Goal: Transaction & Acquisition: Obtain resource

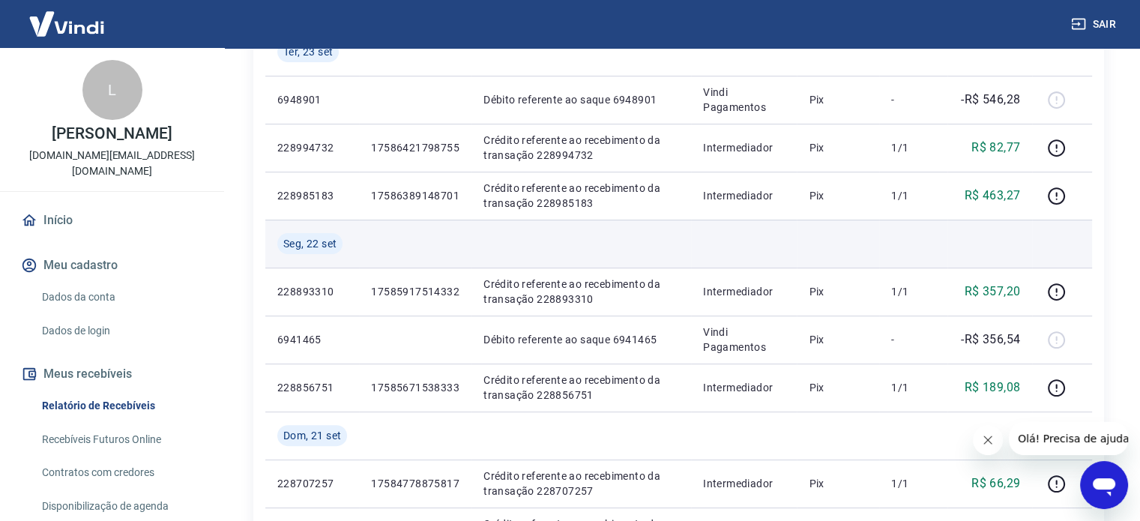
scroll to position [75, 0]
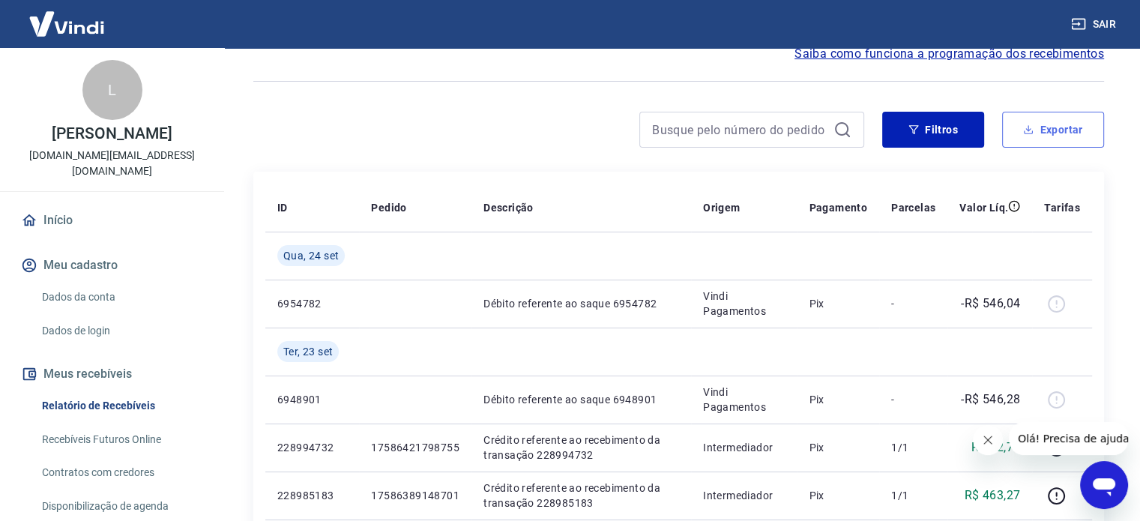
click at [1040, 119] on button "Exportar" at bounding box center [1053, 130] width 102 height 36
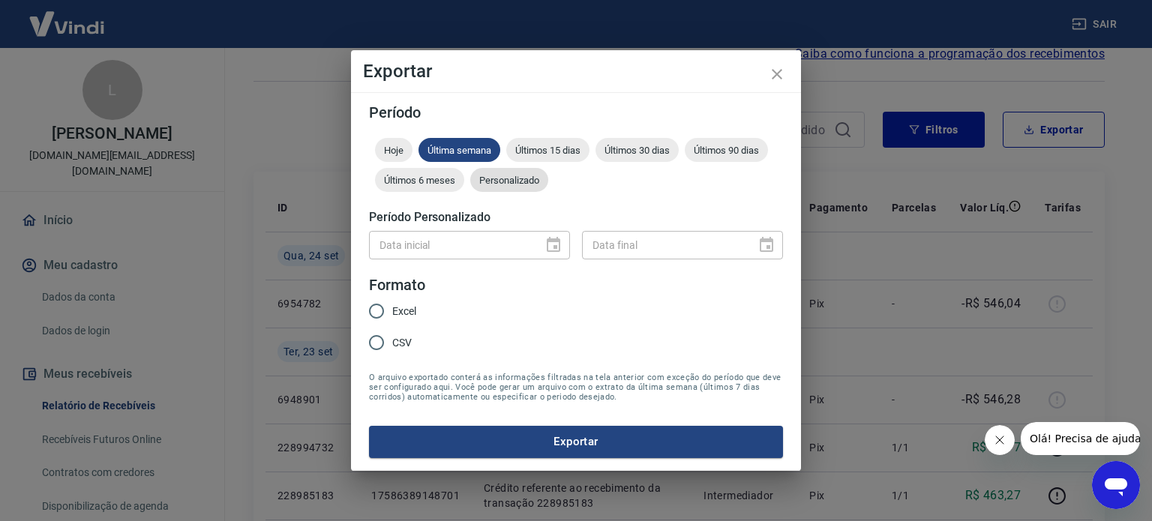
click at [509, 180] on span "Personalizado" at bounding box center [509, 180] width 78 height 11
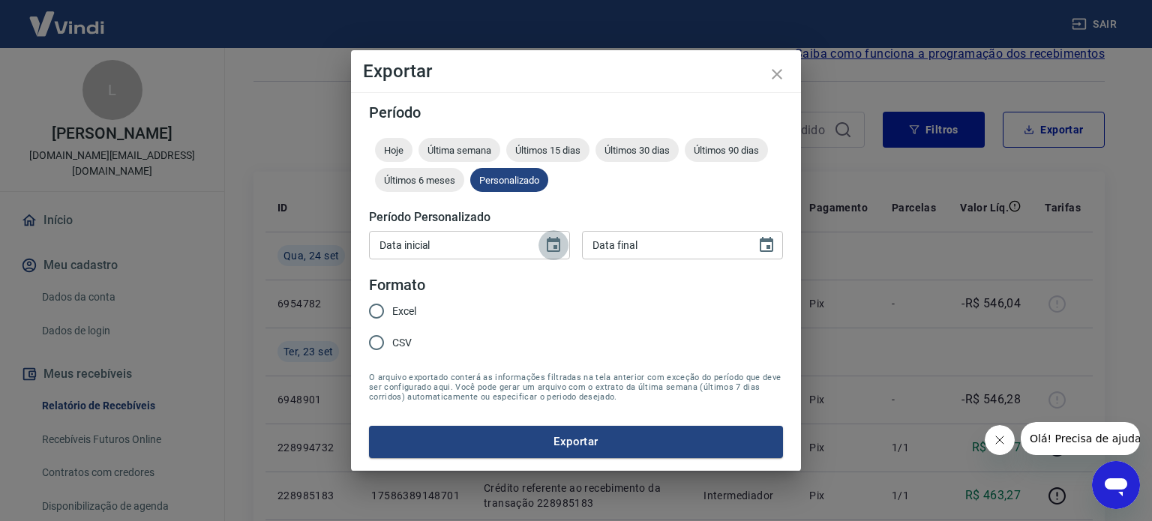
drag, startPoint x: 558, startPoint y: 254, endPoint x: 546, endPoint y: 252, distance: 12.2
click at [558, 253] on button "Choose date" at bounding box center [553, 245] width 30 height 30
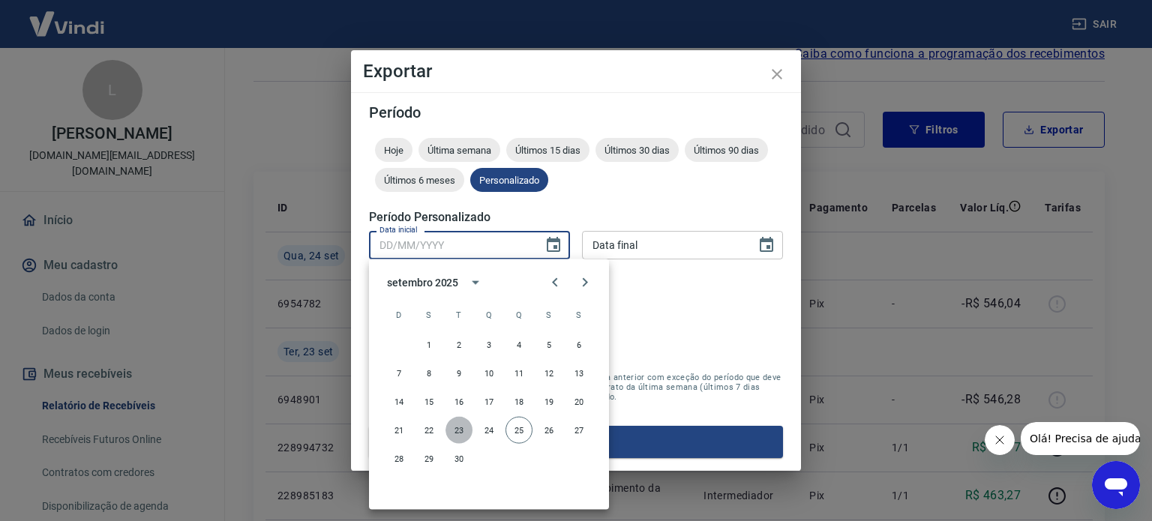
click at [456, 433] on button "23" at bounding box center [458, 430] width 27 height 27
type input "[DATE]"
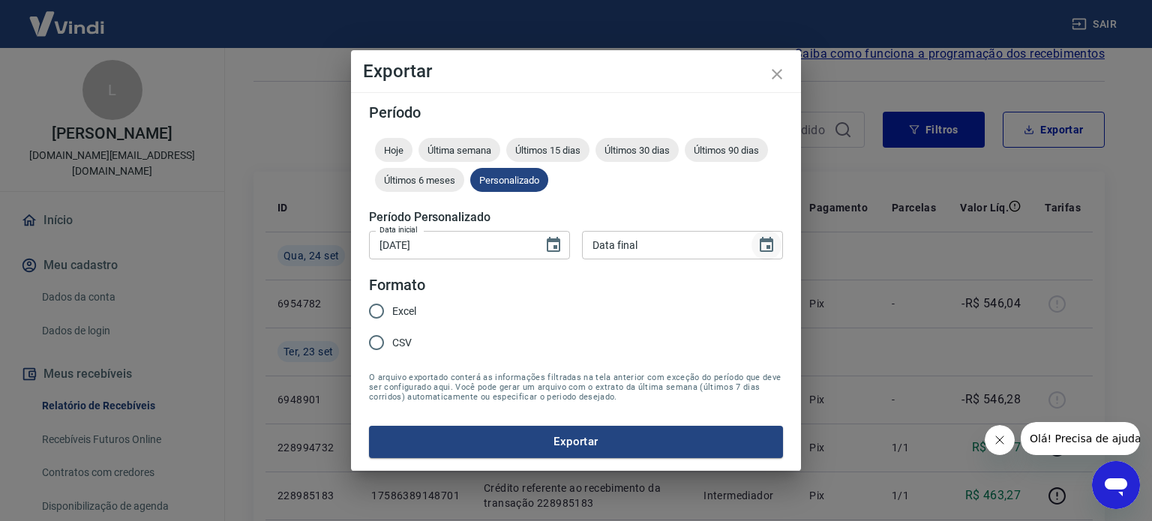
click at [769, 242] on icon "Choose date" at bounding box center [766, 245] width 18 height 18
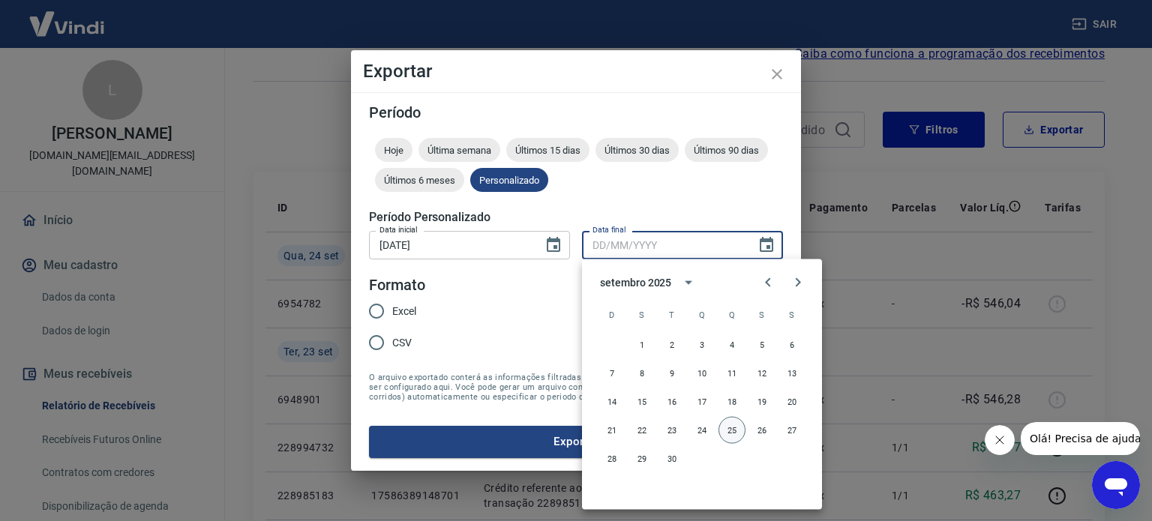
click at [729, 428] on button "25" at bounding box center [731, 430] width 27 height 27
type input "[DATE]"
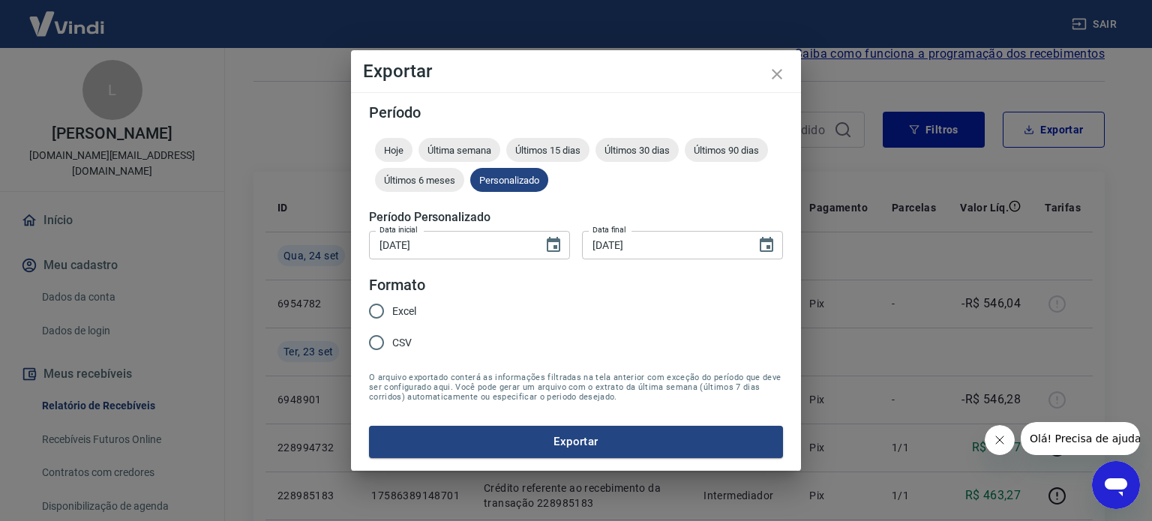
click at [408, 312] on span "Excel" at bounding box center [404, 312] width 24 height 16
click at [392, 312] on input "Excel" at bounding box center [376, 310] width 31 height 31
radio input "true"
click at [556, 450] on button "Exportar" at bounding box center [576, 441] width 414 height 31
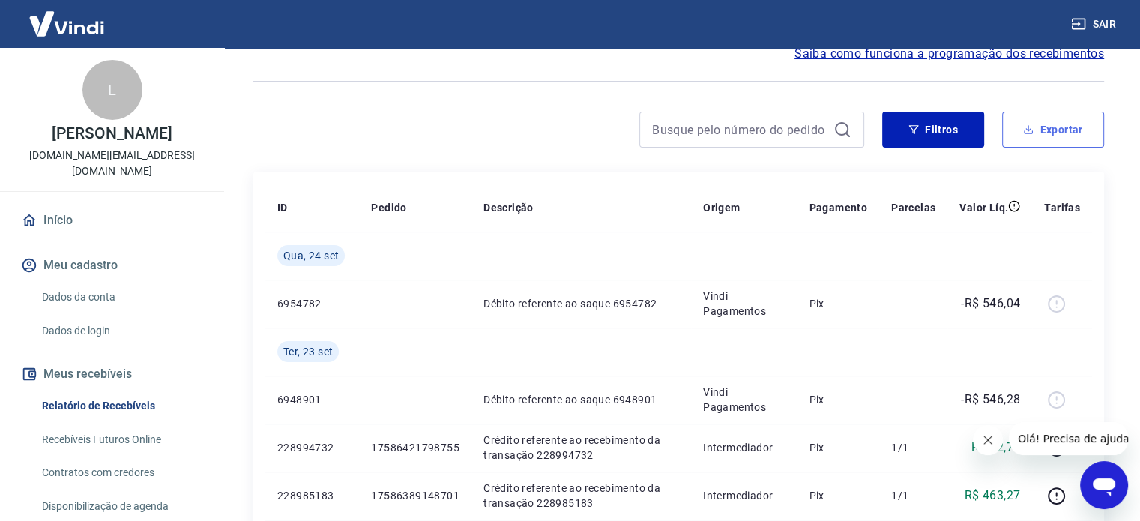
click at [1032, 122] on button "Exportar" at bounding box center [1053, 130] width 102 height 36
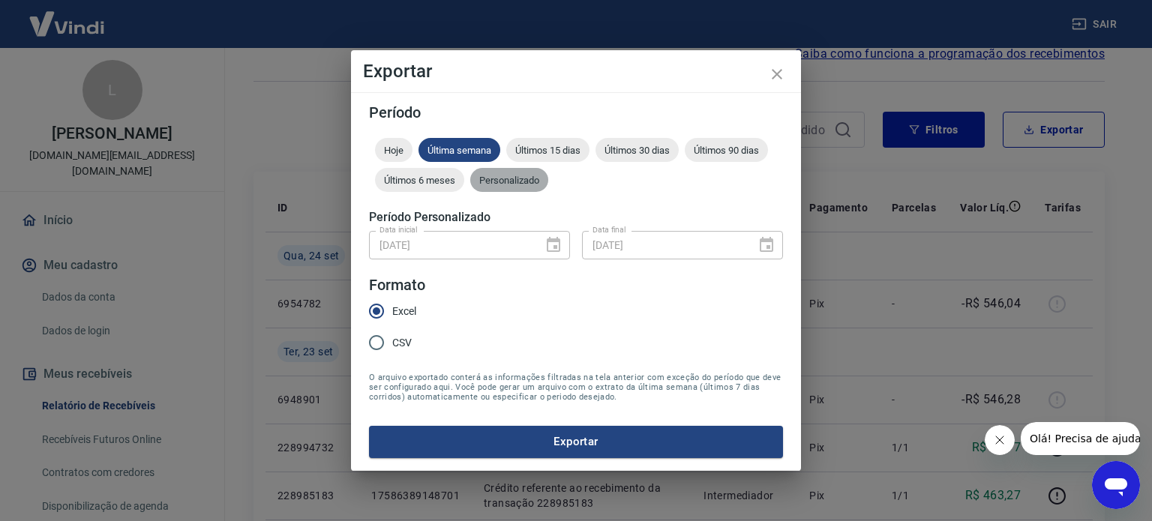
click at [514, 173] on div "Personalizado" at bounding box center [509, 180] width 78 height 24
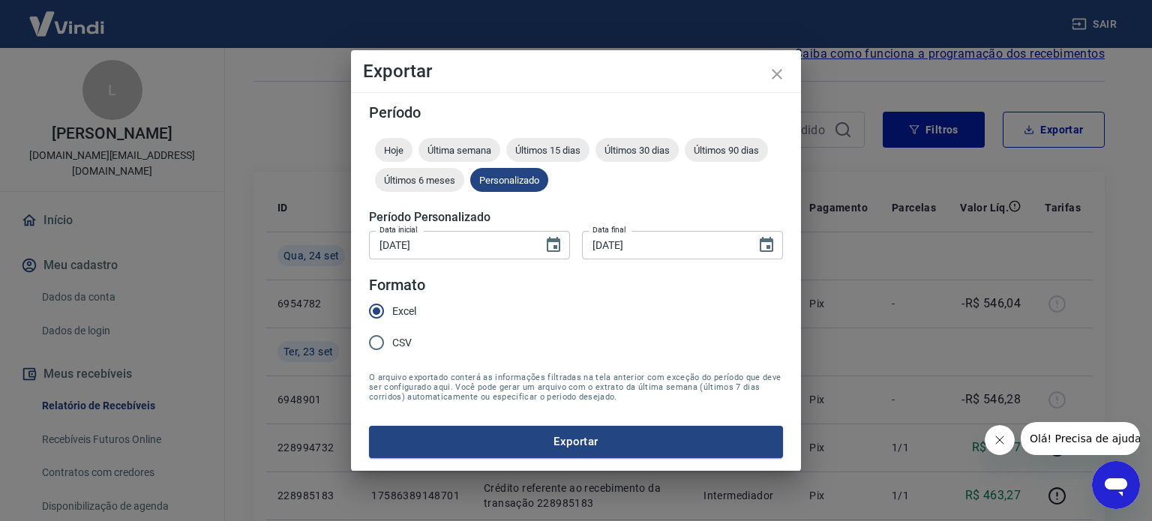
click at [393, 345] on span "CSV" at bounding box center [401, 343] width 19 height 16
click at [392, 345] on input "CSV" at bounding box center [376, 342] width 31 height 31
radio input "true"
click at [523, 439] on button "Exportar" at bounding box center [576, 441] width 414 height 31
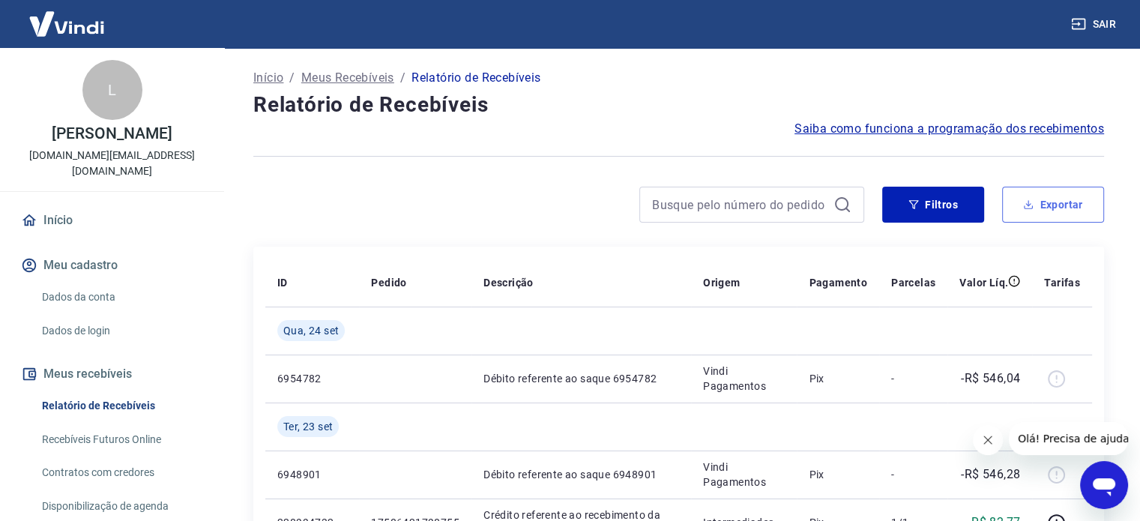
click at [1020, 199] on button "Exportar" at bounding box center [1053, 205] width 102 height 36
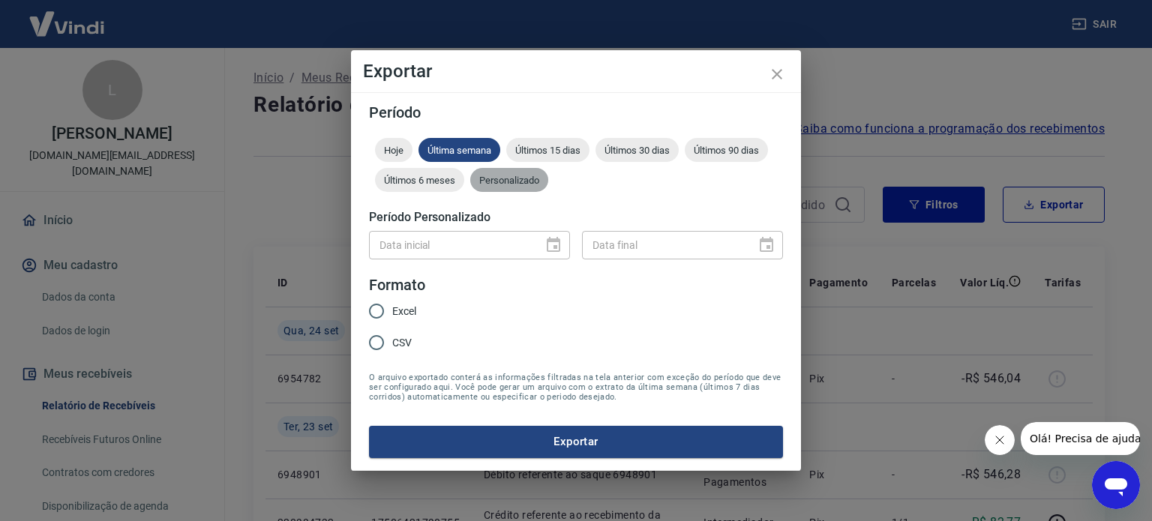
click at [525, 179] on span "Personalizado" at bounding box center [509, 180] width 78 height 11
click at [556, 246] on icon "Choose date" at bounding box center [553, 244] width 13 height 15
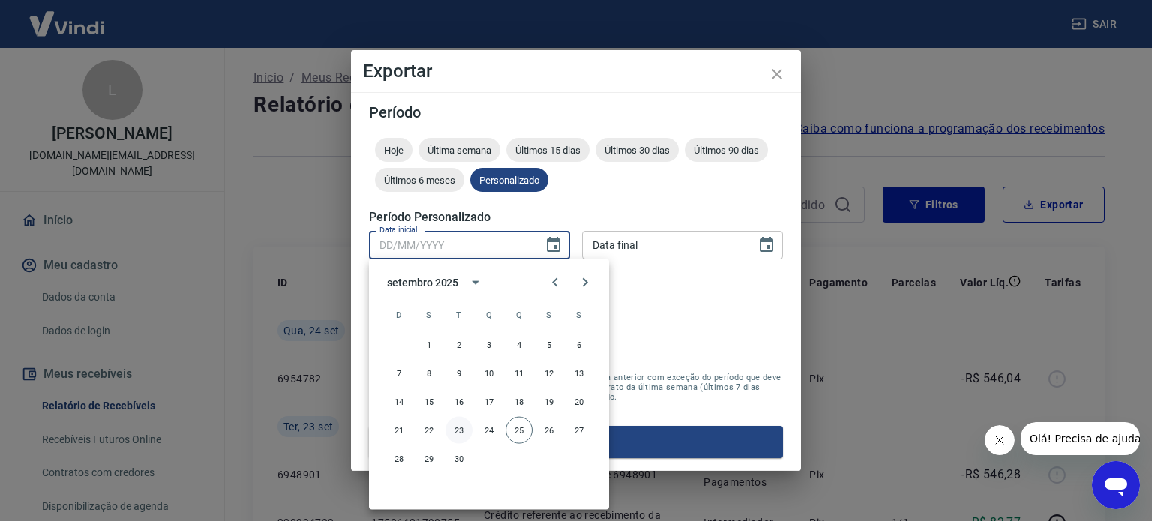
click at [463, 432] on button "23" at bounding box center [458, 430] width 27 height 27
type input "[DATE]"
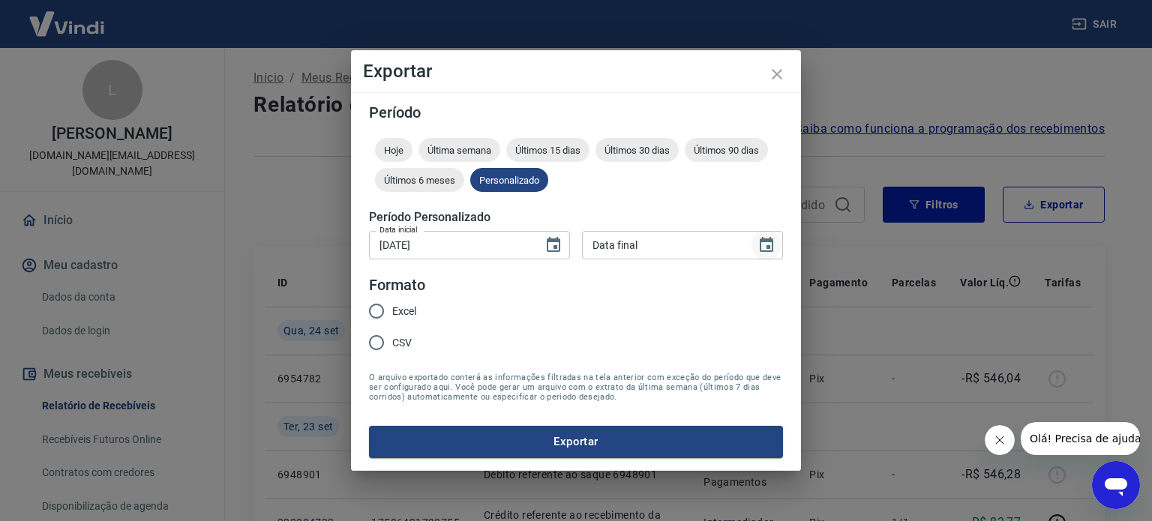
click at [765, 244] on icon "Choose date" at bounding box center [766, 245] width 18 height 18
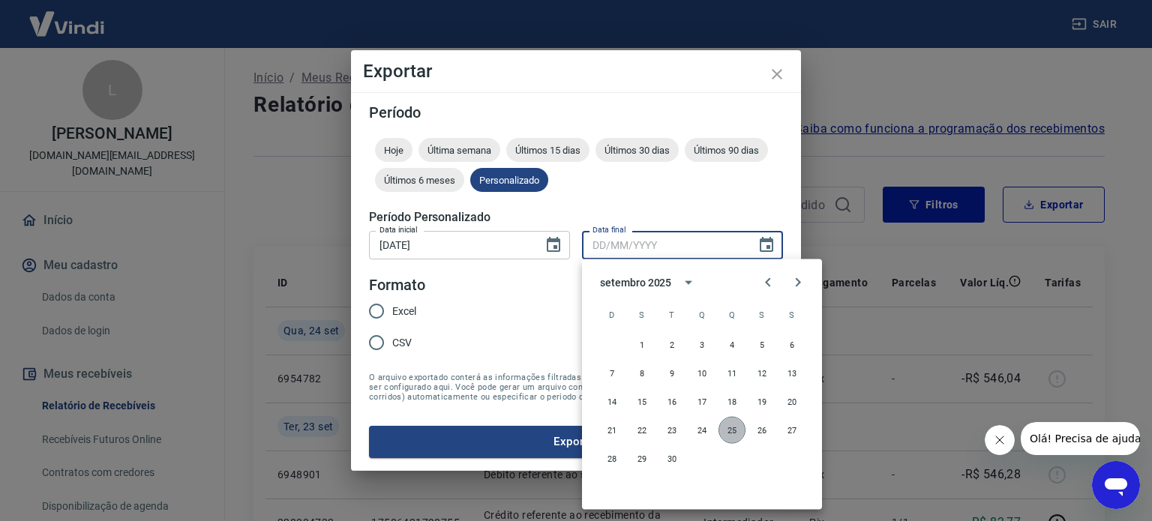
click at [729, 433] on button "25" at bounding box center [731, 430] width 27 height 27
type input "[DATE]"
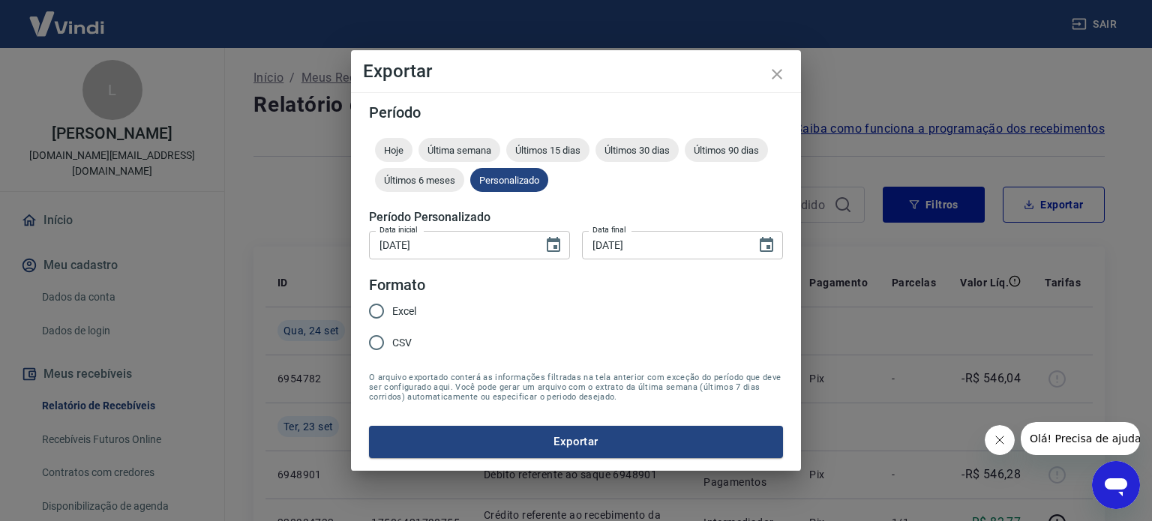
click at [408, 311] on span "Excel" at bounding box center [404, 312] width 24 height 16
click at [392, 311] on input "Excel" at bounding box center [376, 310] width 31 height 31
radio input "true"
click at [533, 435] on button "Exportar" at bounding box center [576, 441] width 414 height 31
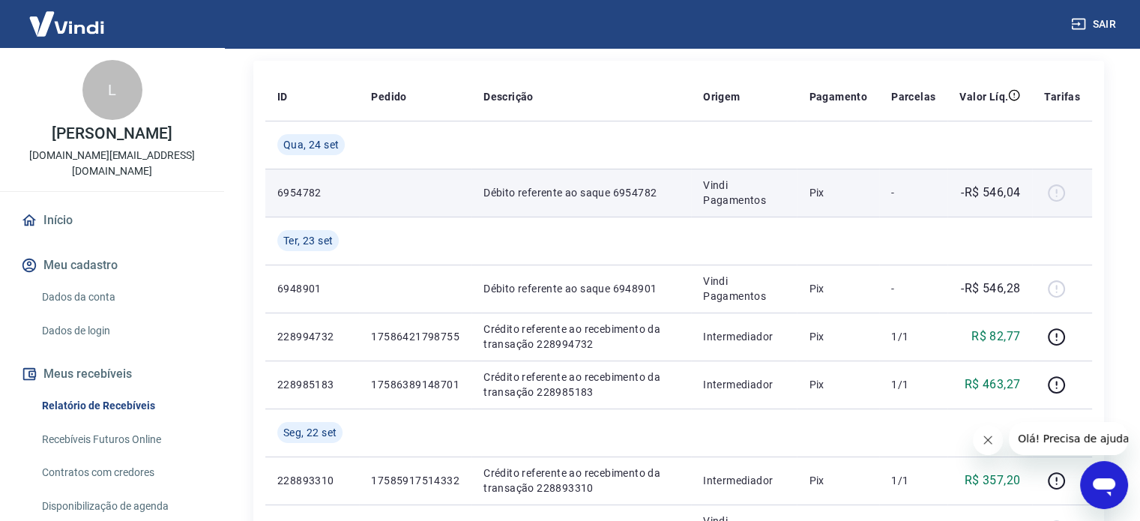
scroll to position [225, 0]
